Goal: Navigation & Orientation: Find specific page/section

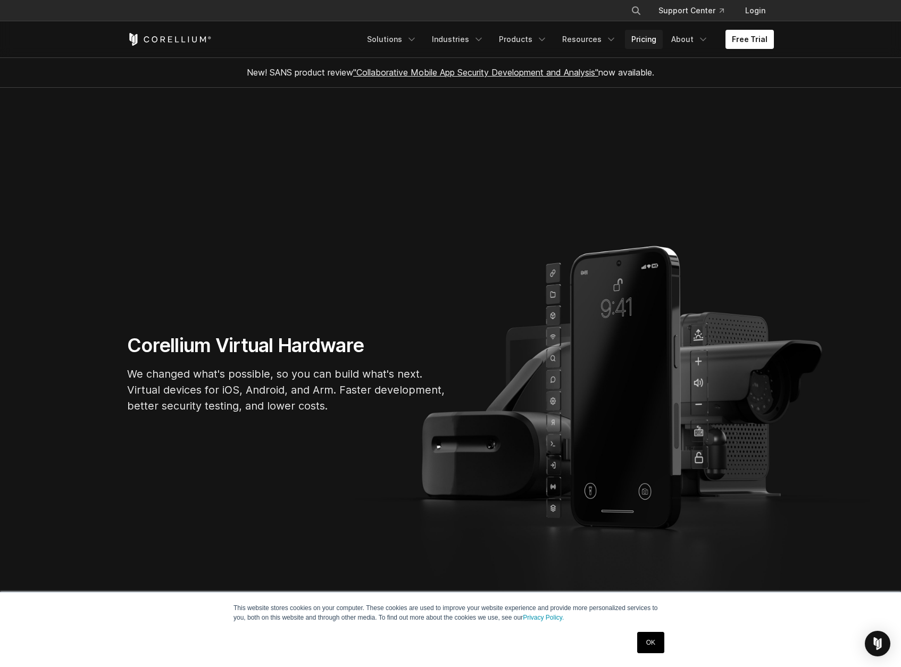
click at [650, 37] on link "Pricing" at bounding box center [644, 39] width 38 height 19
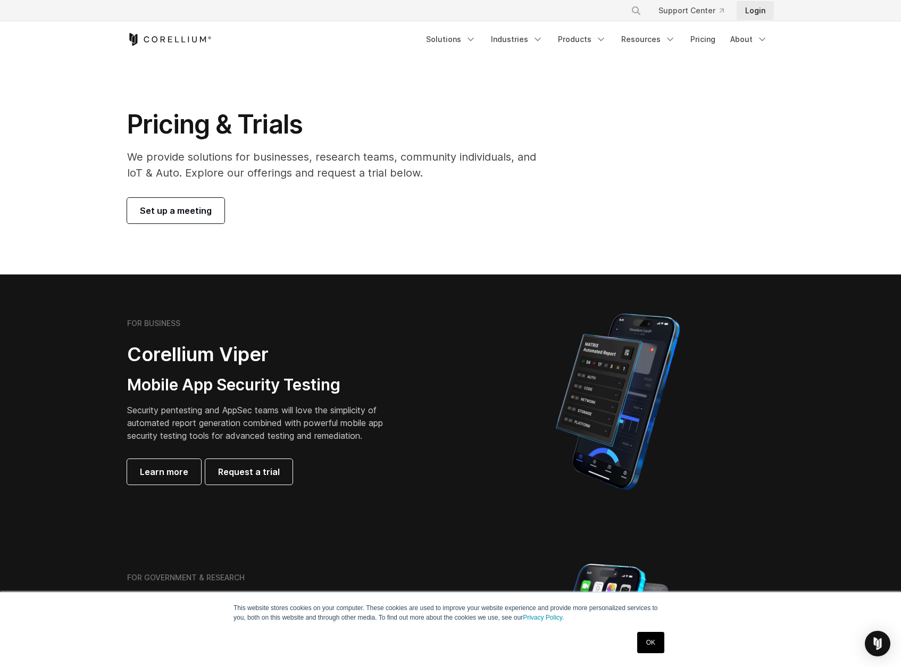
click at [767, 9] on link "Login" at bounding box center [755, 10] width 37 height 19
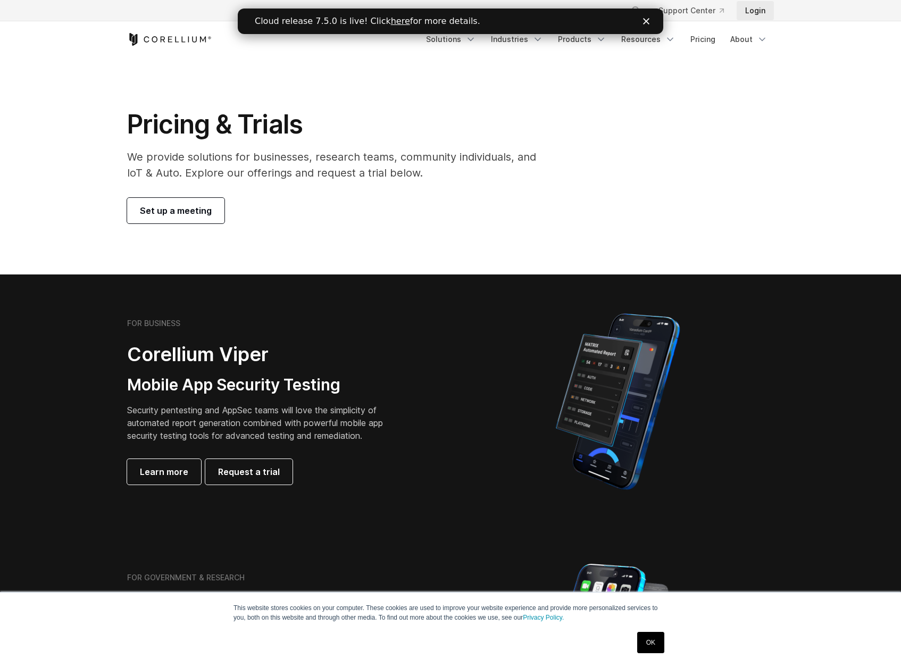
click at [756, 10] on link "Login" at bounding box center [755, 10] width 37 height 19
click at [649, 20] on icon "Close" at bounding box center [646, 21] width 6 height 6
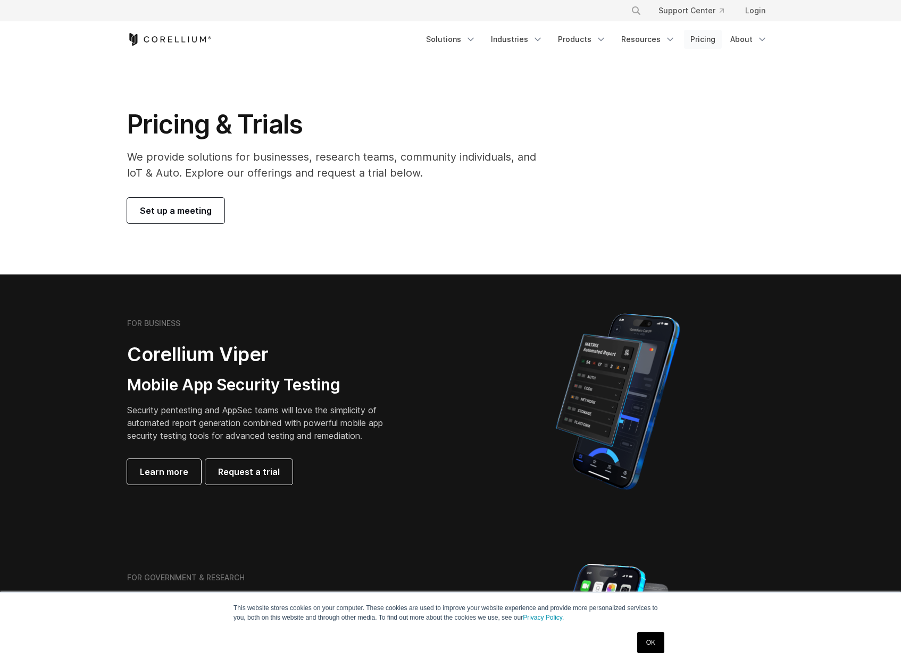
click at [709, 39] on link "Pricing" at bounding box center [703, 39] width 38 height 19
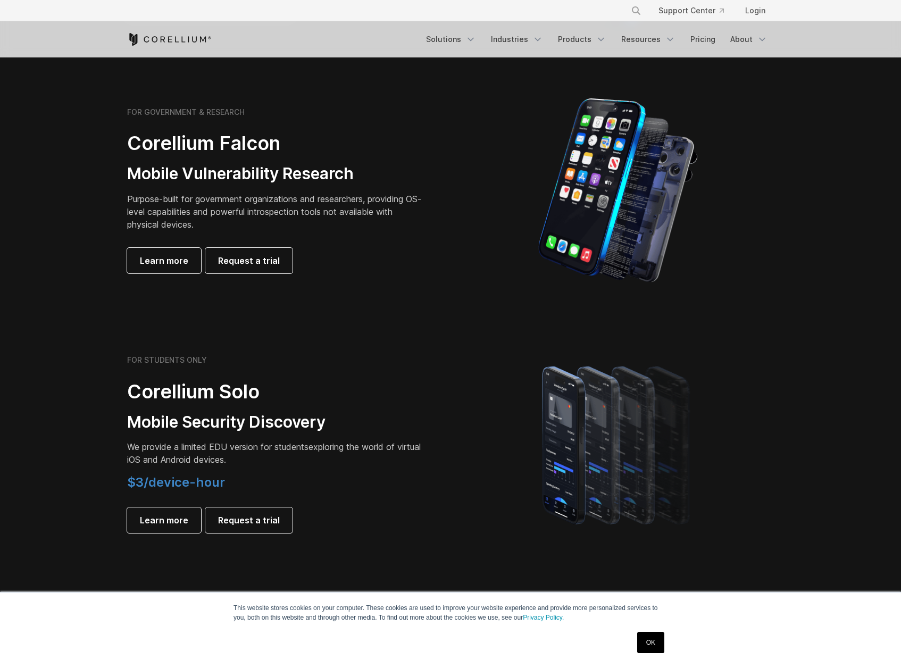
scroll to position [470, 0]
